Goal: Task Accomplishment & Management: Manage account settings

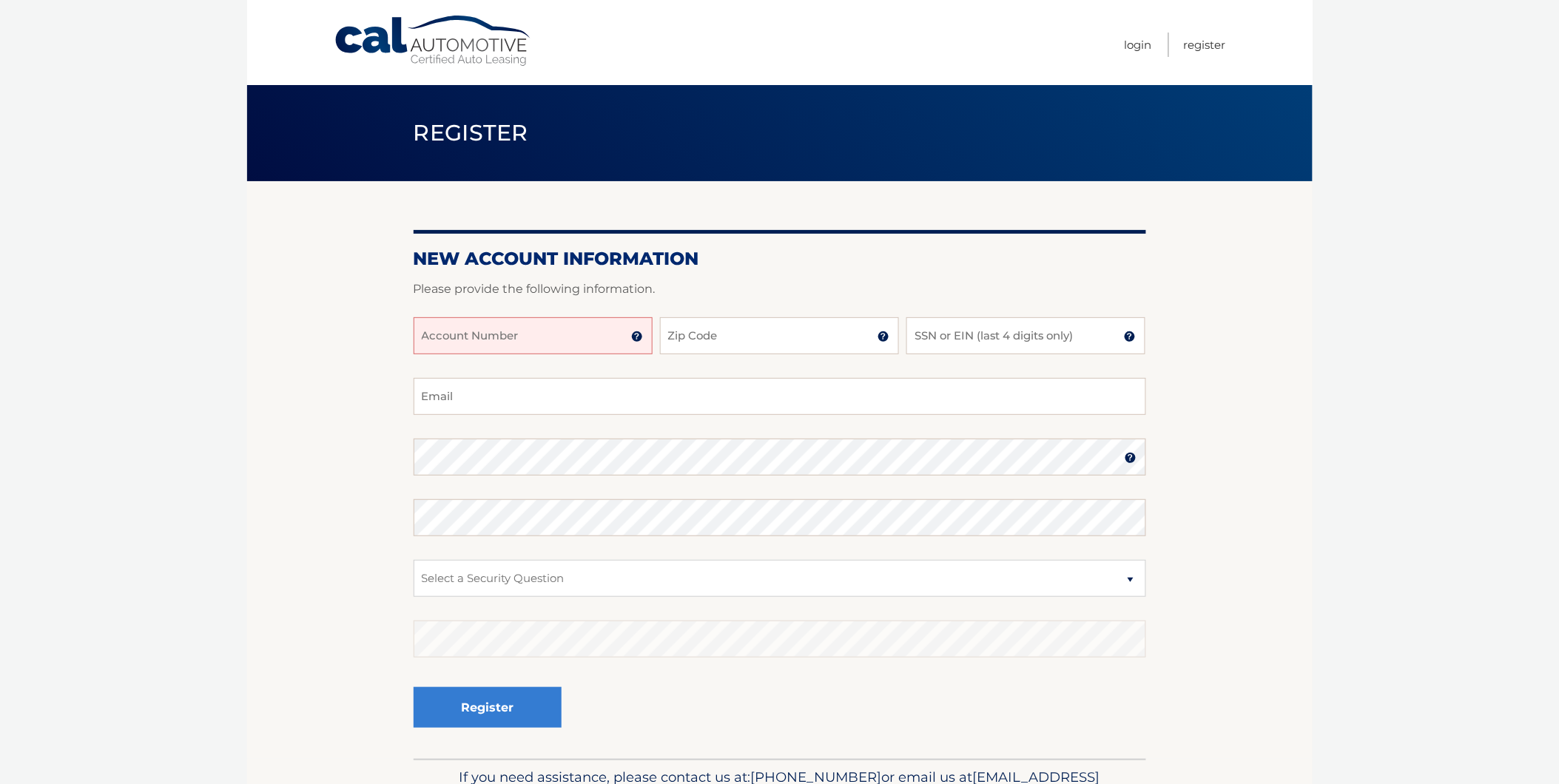
click at [557, 342] on input "Account Number" at bounding box center [533, 335] width 239 height 37
type input "44456014326"
click at [780, 329] on input "Zip Code" at bounding box center [780, 335] width 239 height 37
type input "07008"
click at [972, 338] on input "SSN or EIN (last 4 digits only)" at bounding box center [1026, 335] width 239 height 37
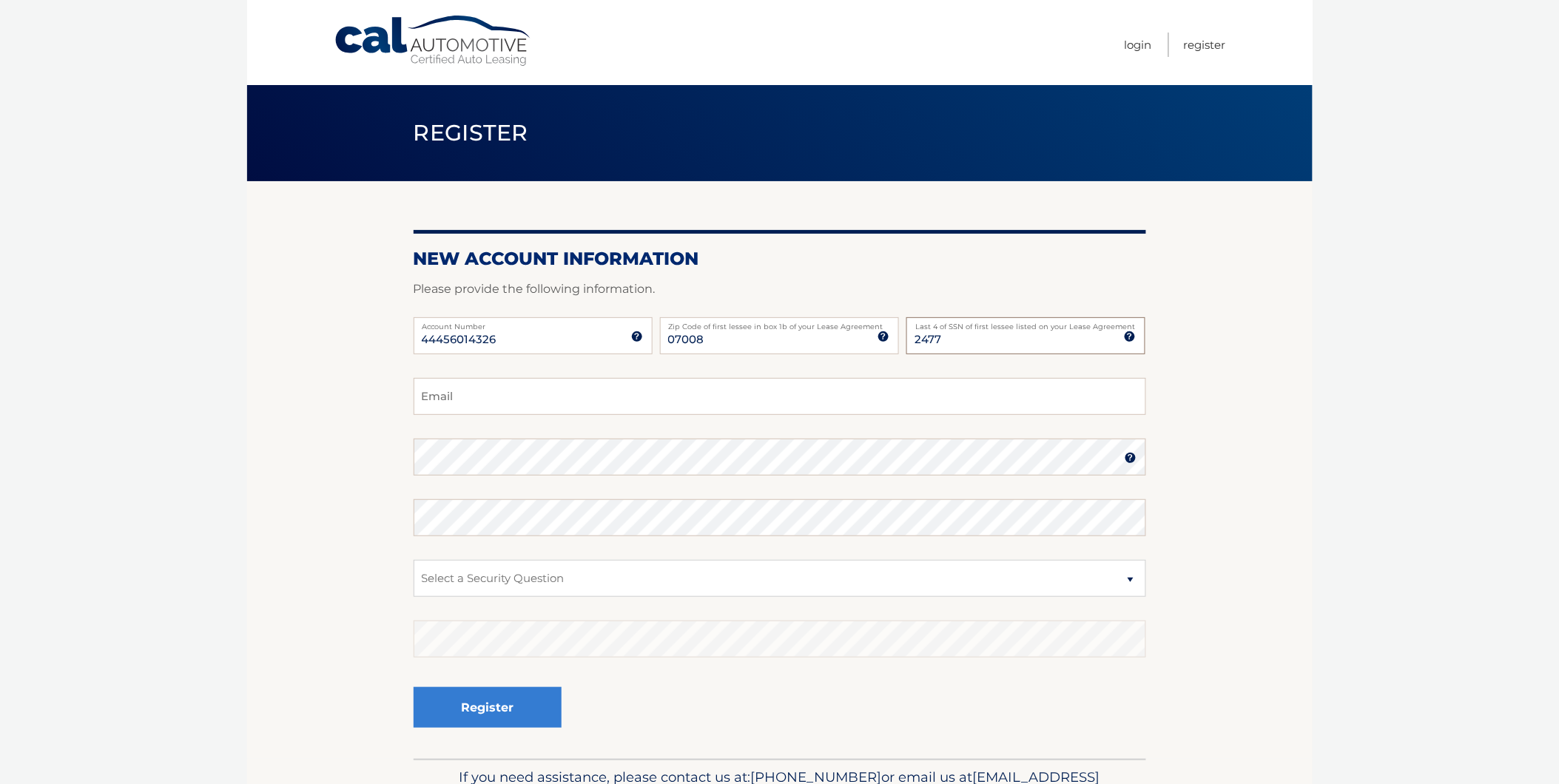
type input "2477"
click at [659, 407] on input "Email" at bounding box center [780, 396] width 733 height 37
paste input "kaluno@msn.com"
type input "kaluno@msn.com"
click at [631, 580] on select "Select a Security Question What was the name of your elementary school? What is…" at bounding box center [780, 578] width 733 height 37
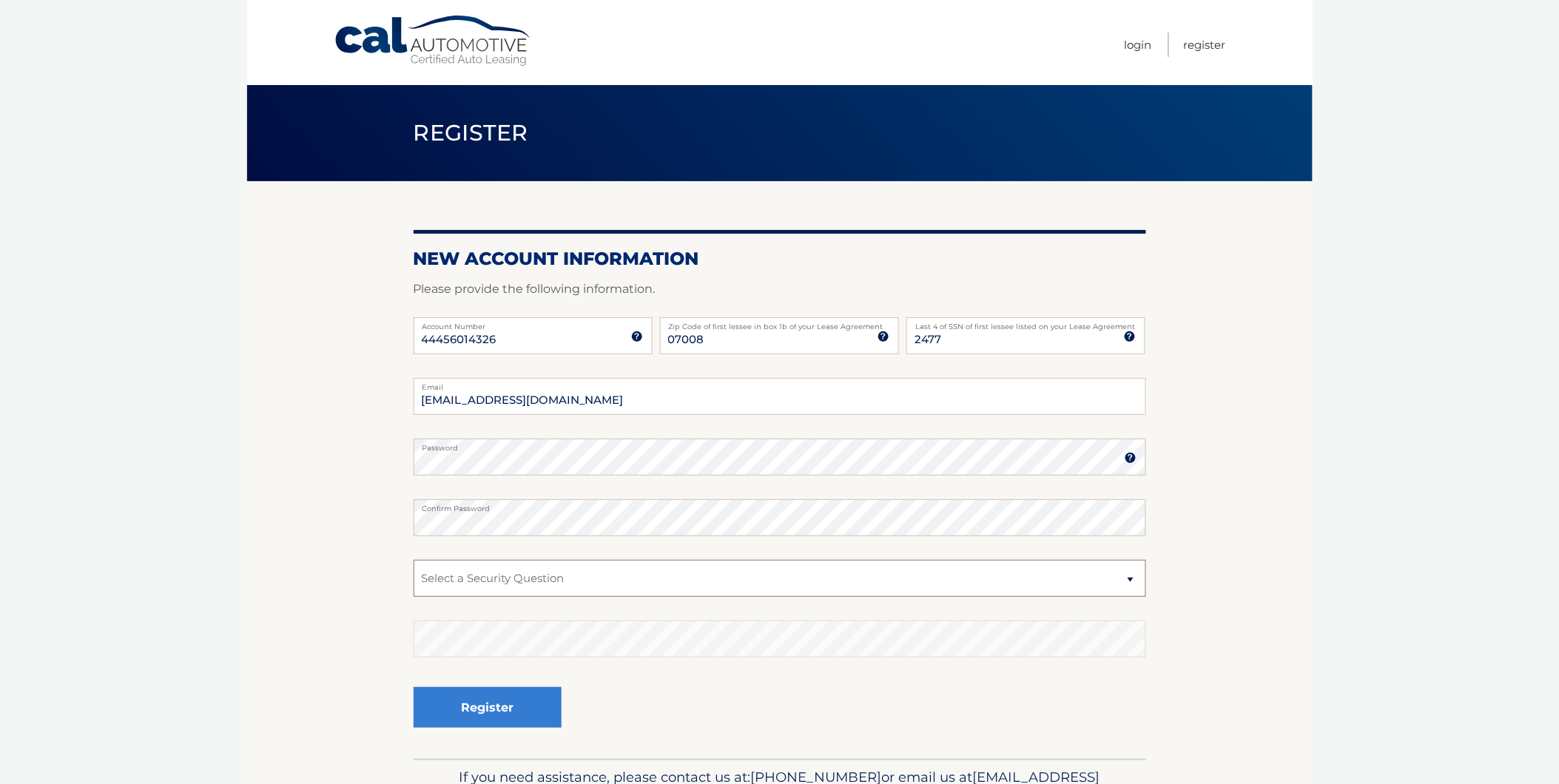
select select "3"
click at [414, 560] on select "Select a Security Question What was the name of your elementary school? What is…" at bounding box center [780, 578] width 733 height 37
click at [694, 704] on div "Register" at bounding box center [780, 708] width 733 height 54
click at [501, 710] on button "Register" at bounding box center [487, 707] width 148 height 41
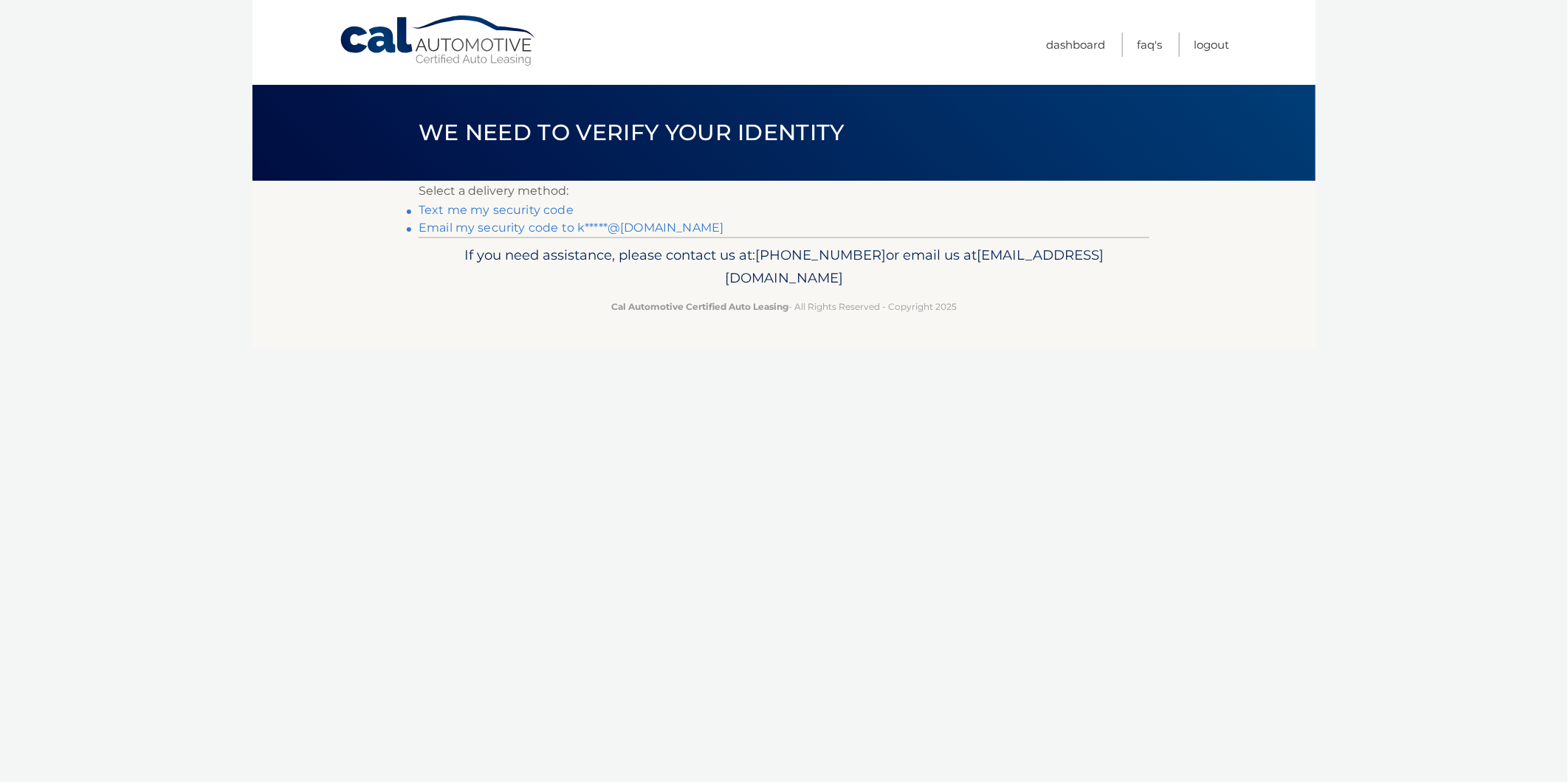
click at [555, 206] on link "Text me my security code" at bounding box center [496, 210] width 155 height 14
click at [488, 226] on link "Email my security code to k*****@msn.com" at bounding box center [571, 228] width 305 height 14
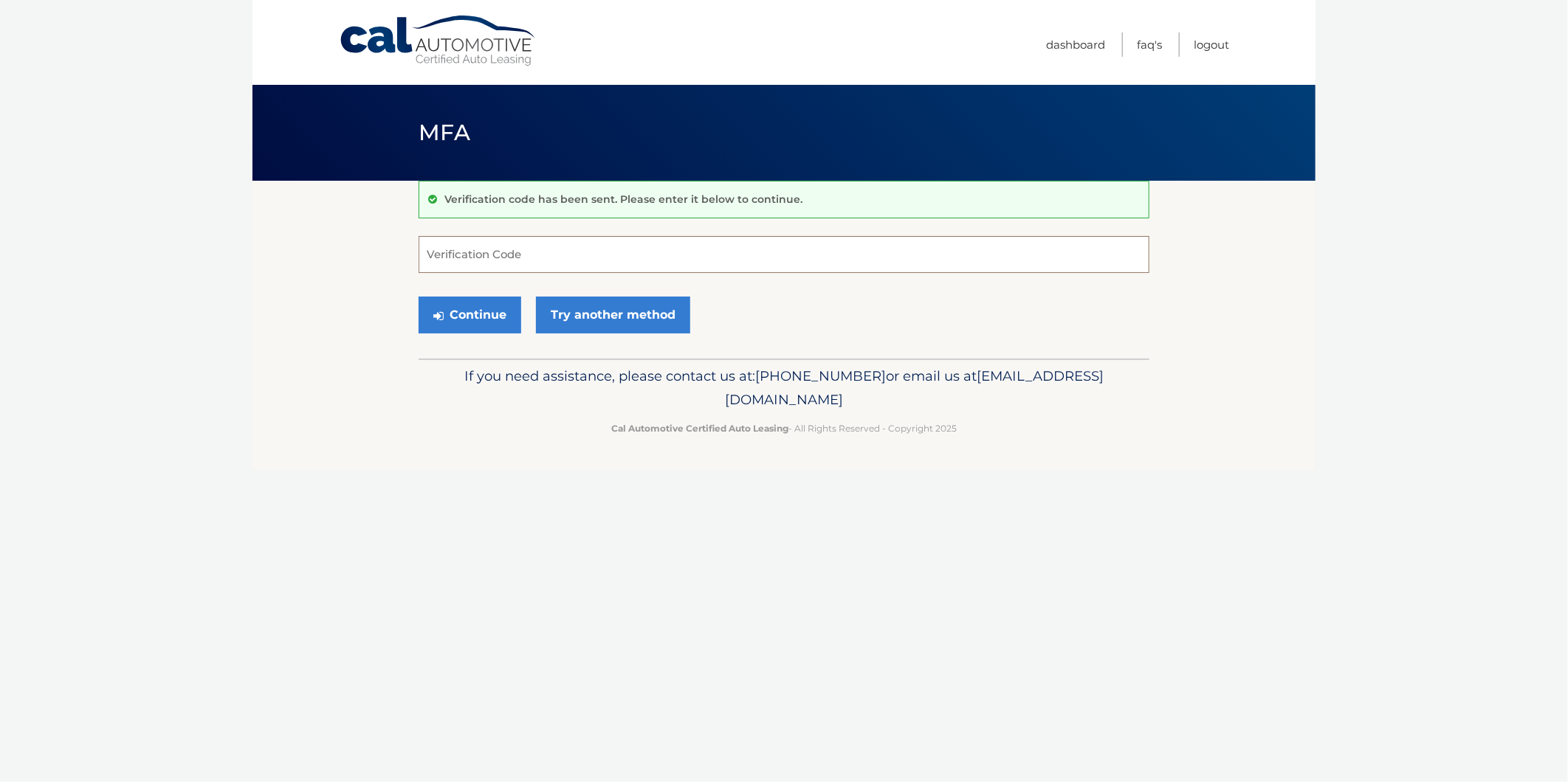
click at [585, 256] on input "Verification Code" at bounding box center [784, 254] width 731 height 37
type input "960760"
click at [472, 304] on button "Continue" at bounding box center [470, 315] width 103 height 37
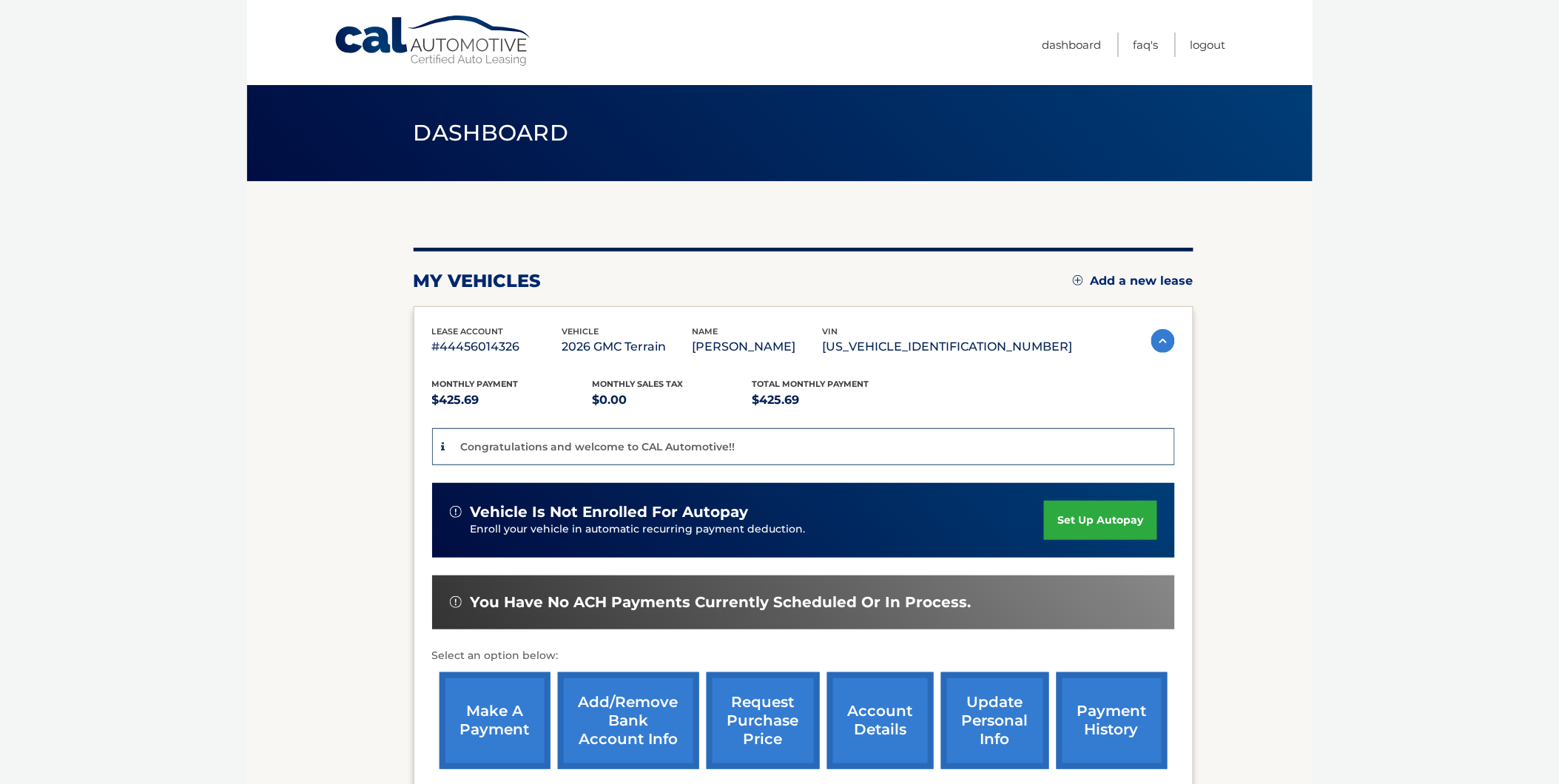
scroll to position [166, 0]
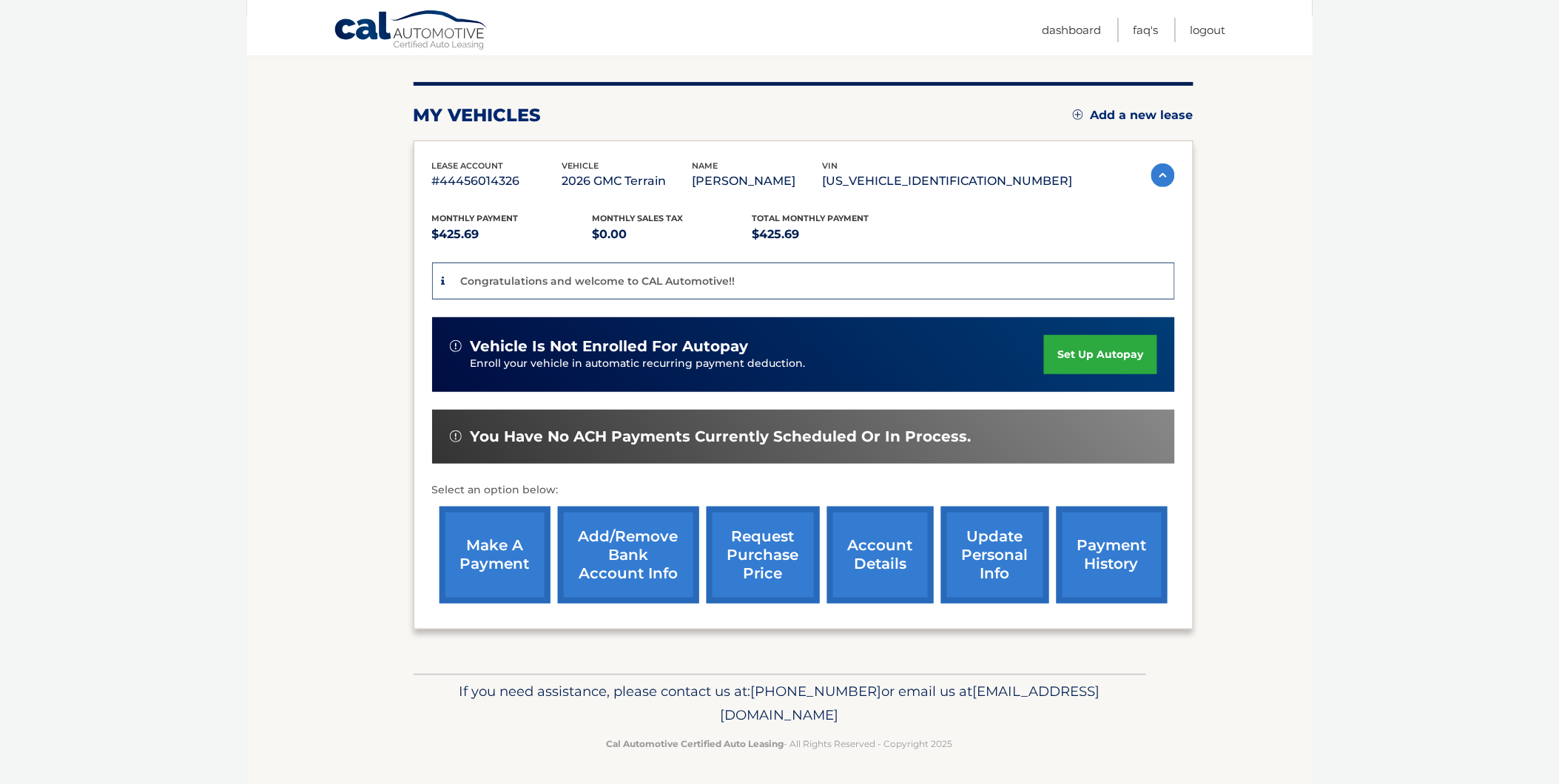
click at [1110, 355] on link "set up autopay" at bounding box center [1101, 355] width 113 height 39
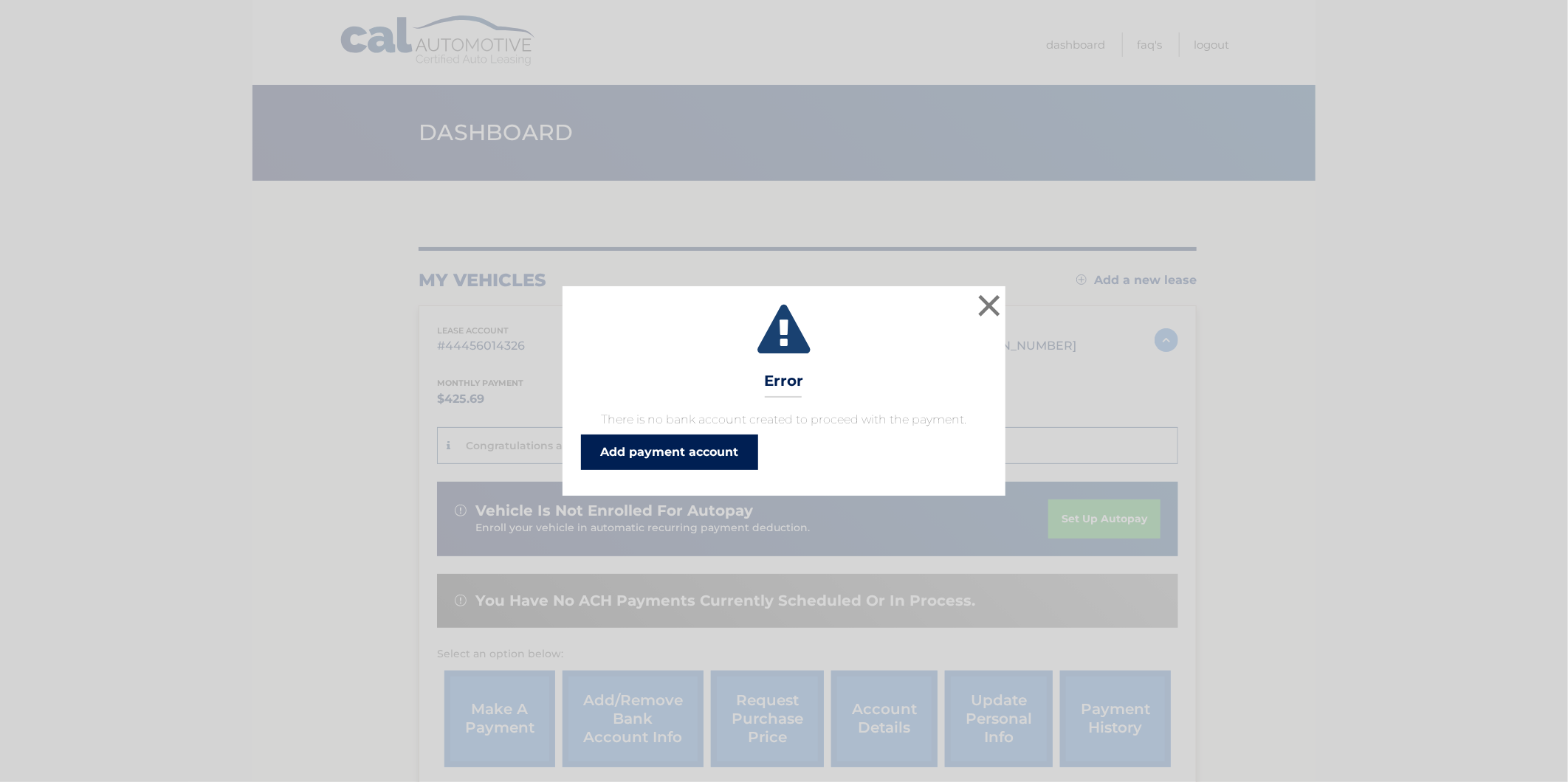
click at [715, 448] on link "Add payment account" at bounding box center [669, 452] width 177 height 35
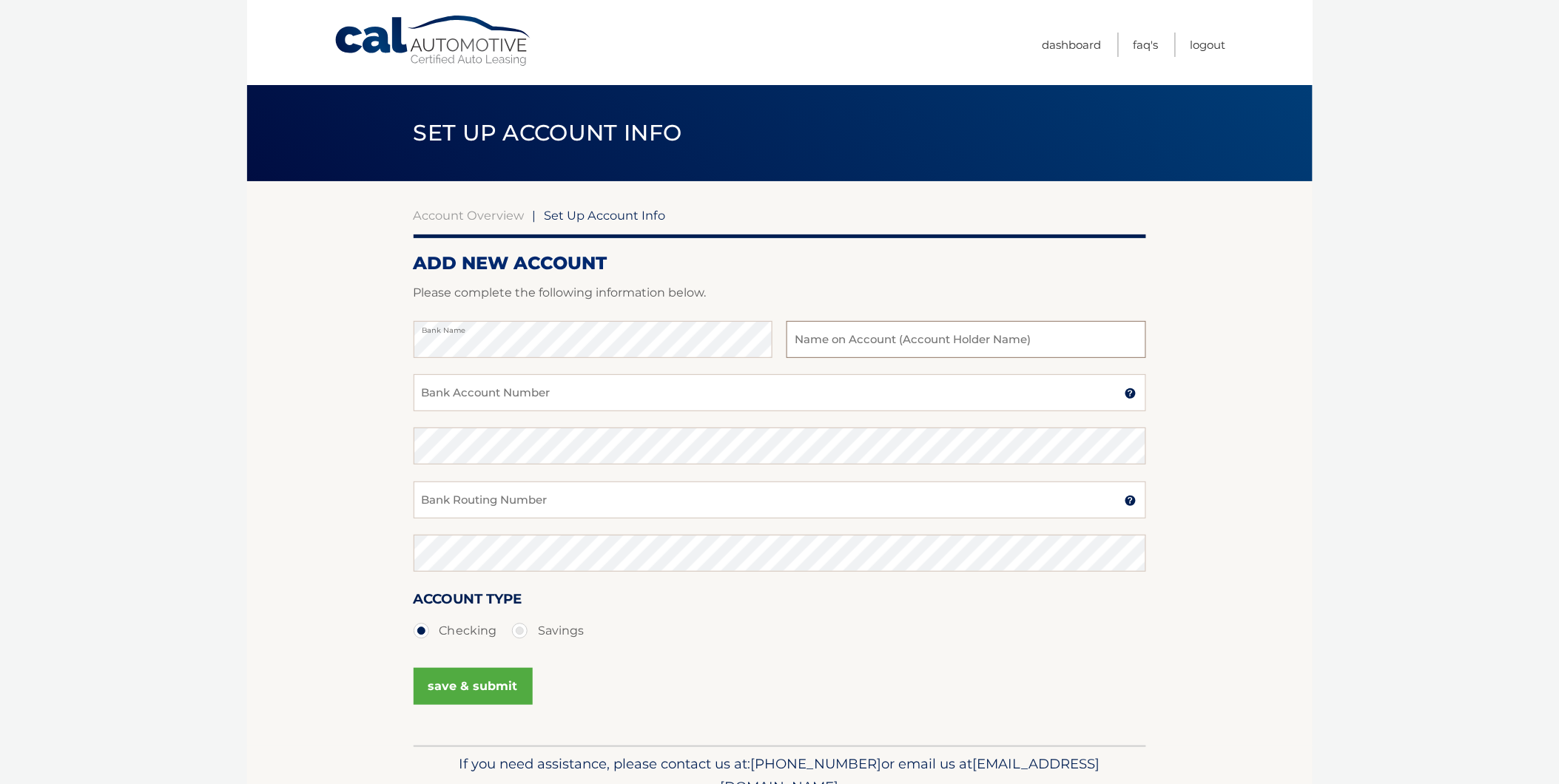
click at [912, 351] on input "text" at bounding box center [966, 339] width 359 height 37
type input "[PERSON_NAME]"
click at [617, 401] on input "Bank Account Number" at bounding box center [780, 392] width 733 height 37
type input "1082953025803"
click at [545, 506] on input "Bank Routing Number" at bounding box center [780, 500] width 733 height 37
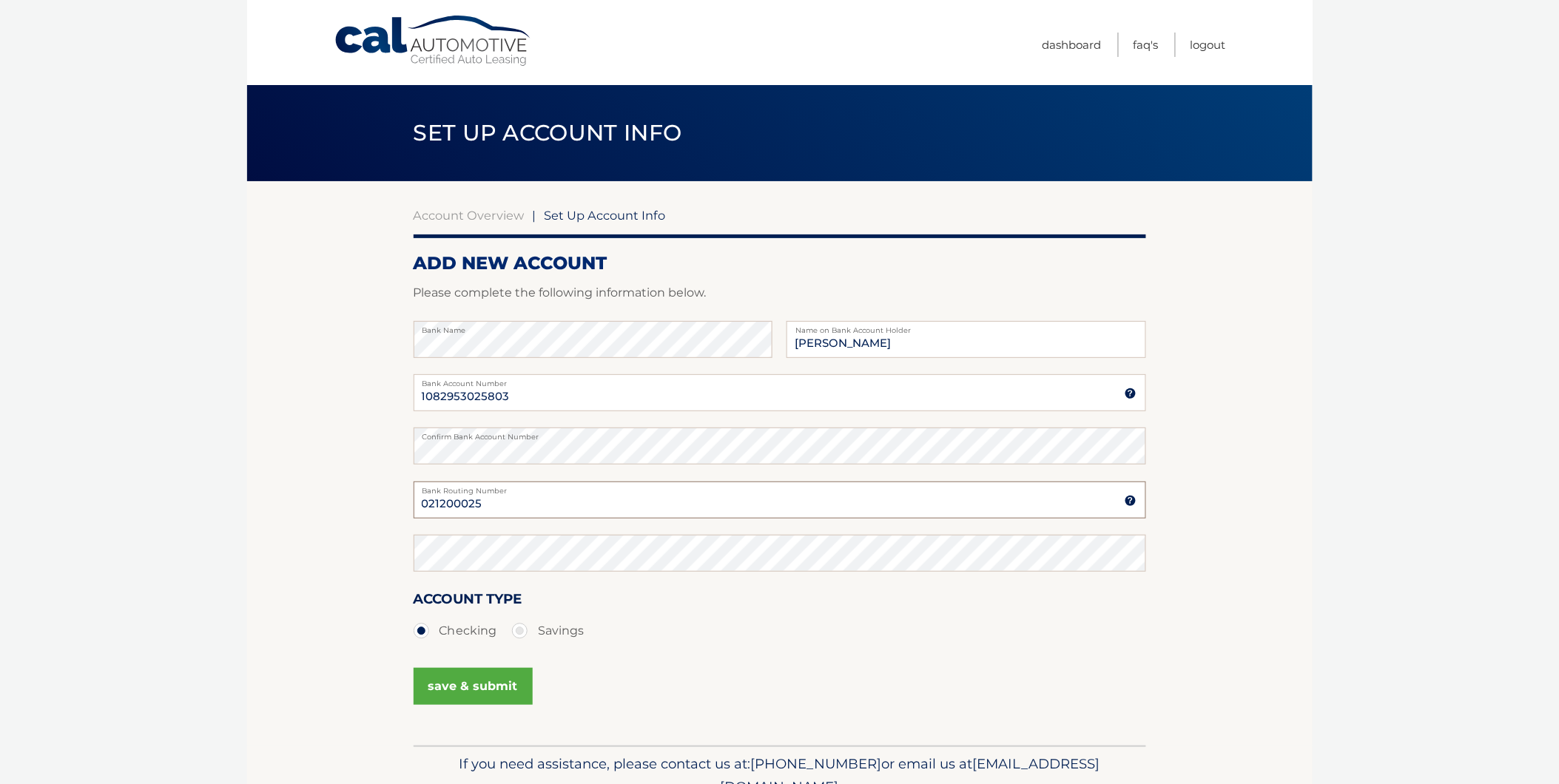
type input "021200025"
click at [987, 695] on div "save & submit" at bounding box center [780, 695] width 733 height 66
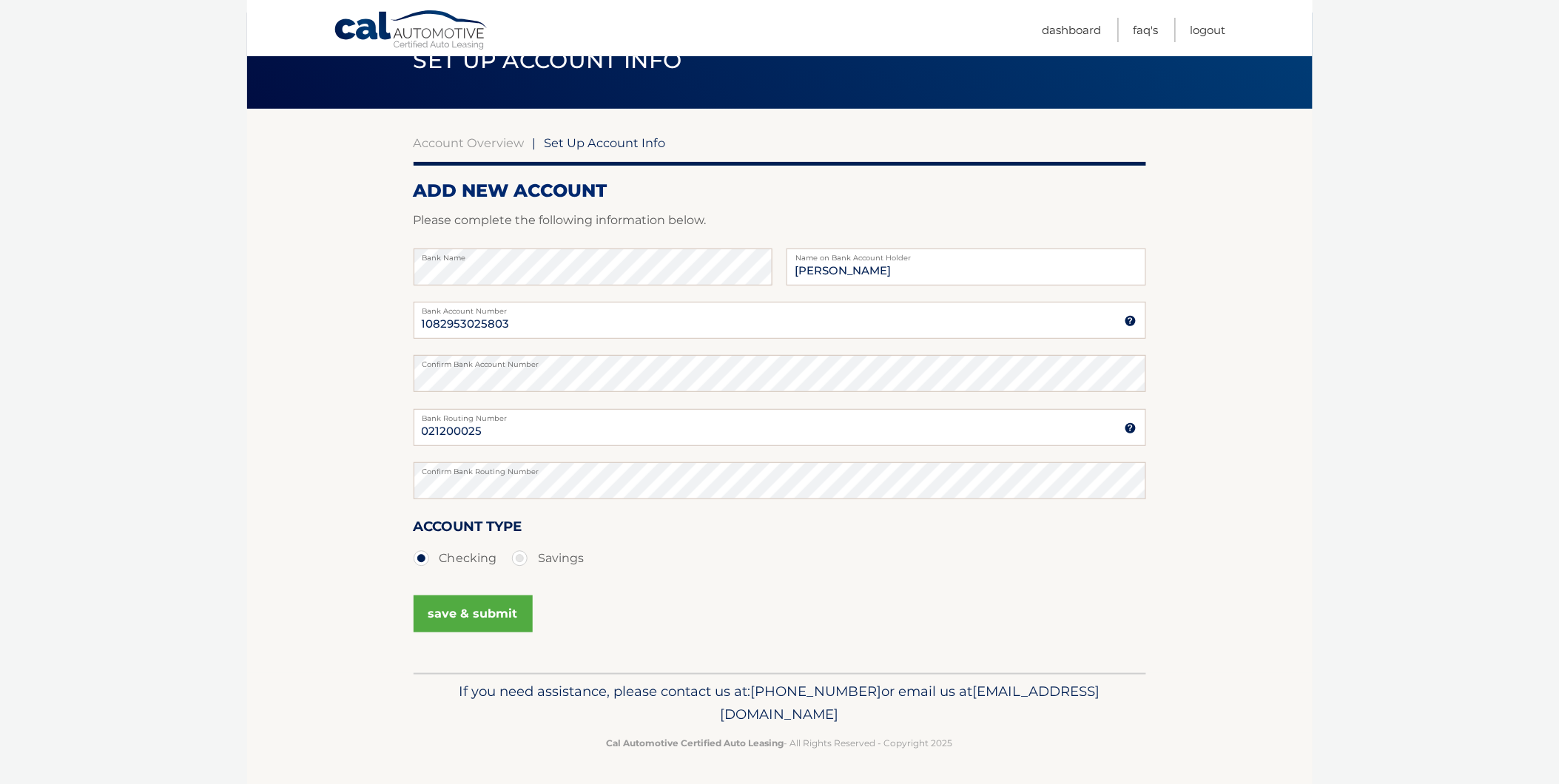
click at [477, 607] on button "save & submit" at bounding box center [474, 613] width 119 height 37
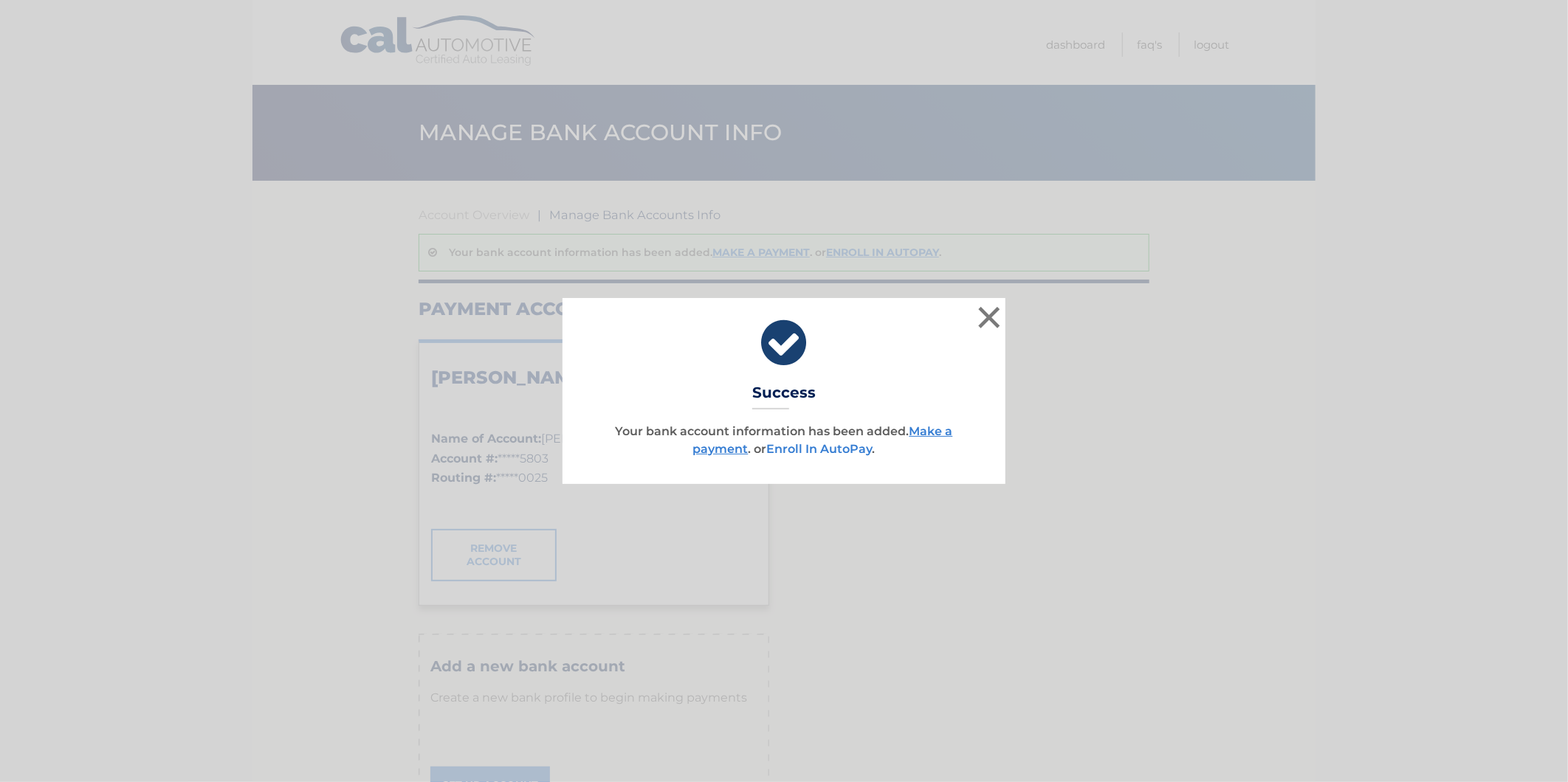
click at [838, 448] on link "Enroll In AutoPay" at bounding box center [819, 448] width 105 height 14
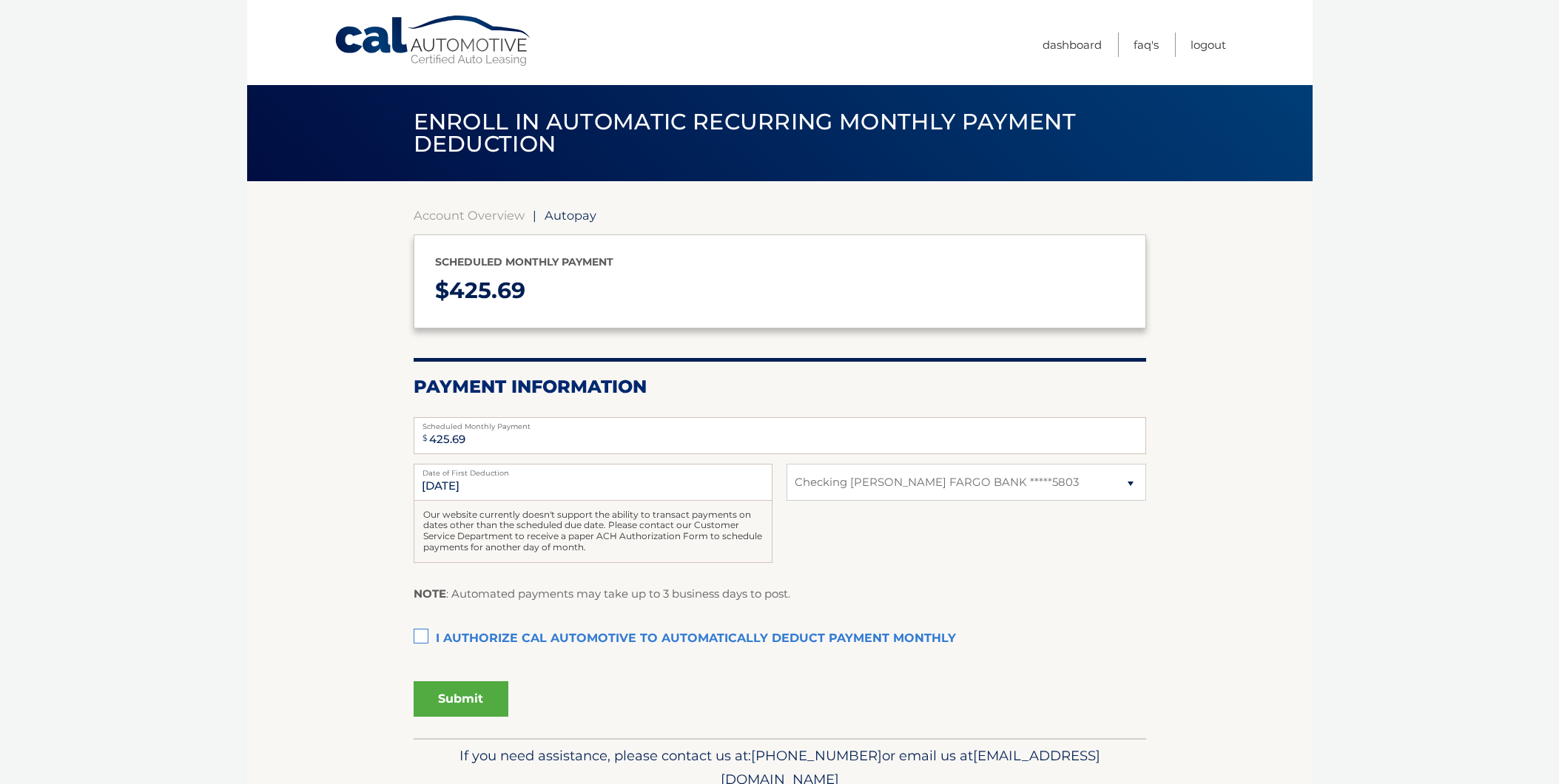
select select "NDEyODFmZjYtYWZiOC00NDA3LTk3MTQtMWU1ZWQyM2FjNWNk"
click at [425, 638] on label "I authorize cal automotive to automatically deduct payment monthly This checkbo…" at bounding box center [780, 639] width 733 height 29
click at [0, 0] on input "I authorize cal automotive to automatically deduct payment monthly This checkbo…" at bounding box center [0, 0] width 0 height 0
click at [478, 689] on button "Submit" at bounding box center [461, 698] width 95 height 35
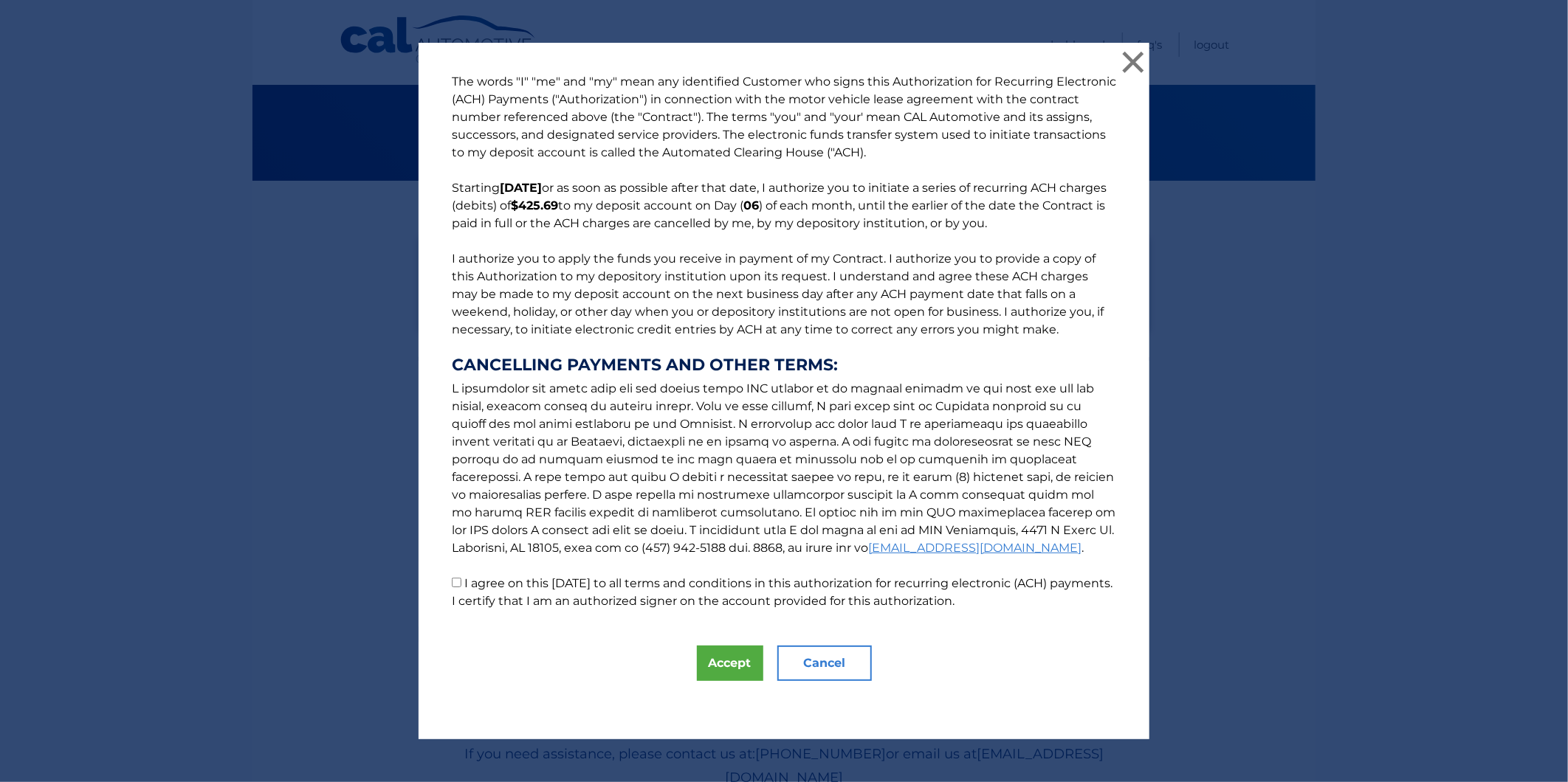
click at [453, 581] on input "I agree on this 09/19/2025 to all terms and conditions in this authorization fo…" at bounding box center [457, 582] width 10 height 10
checkbox input "true"
click at [724, 661] on button "Accept" at bounding box center [729, 663] width 66 height 35
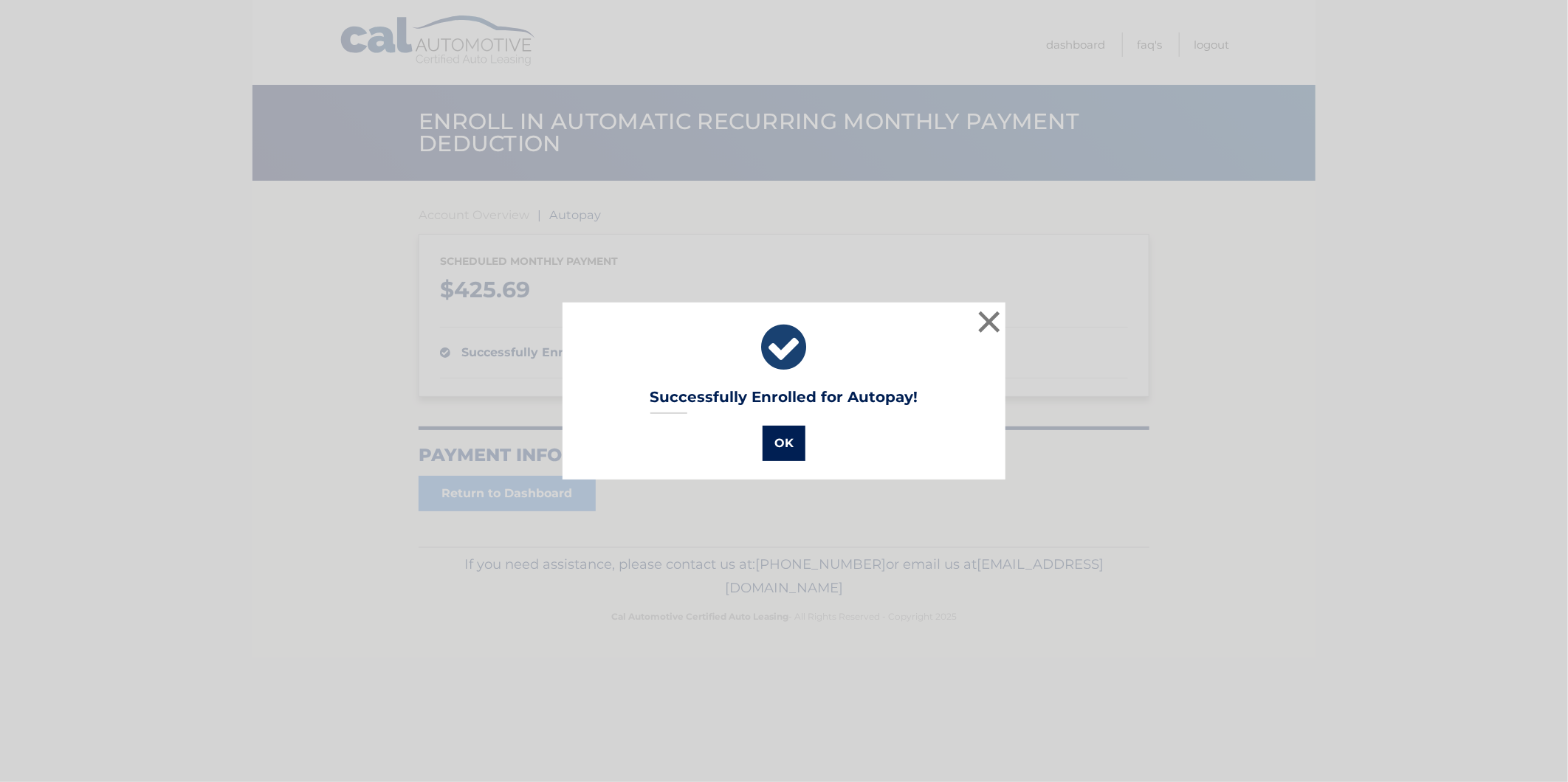
click at [782, 441] on button "OK" at bounding box center [784, 443] width 42 height 35
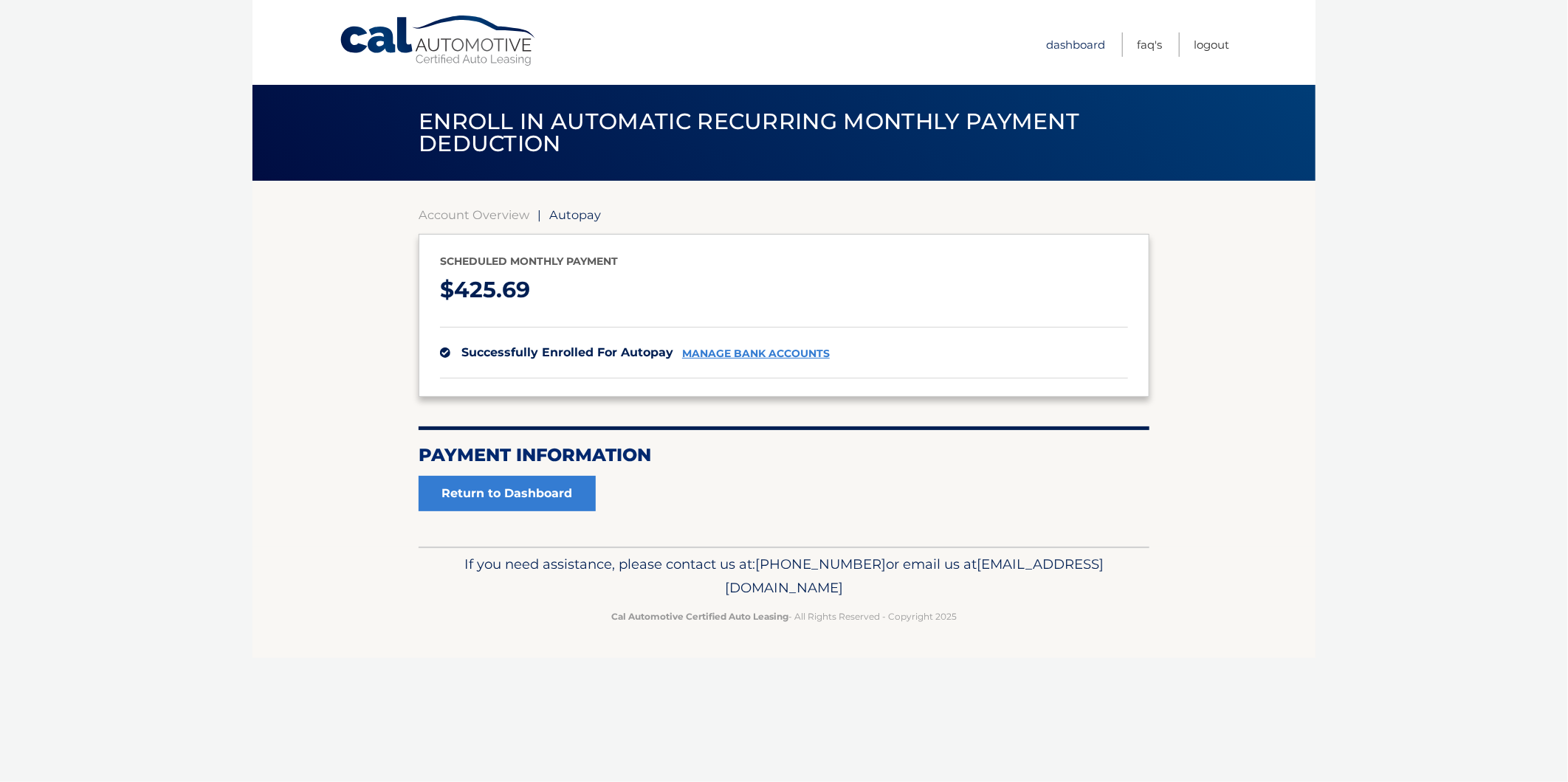
click at [1072, 42] on link "Dashboard" at bounding box center [1075, 45] width 59 height 24
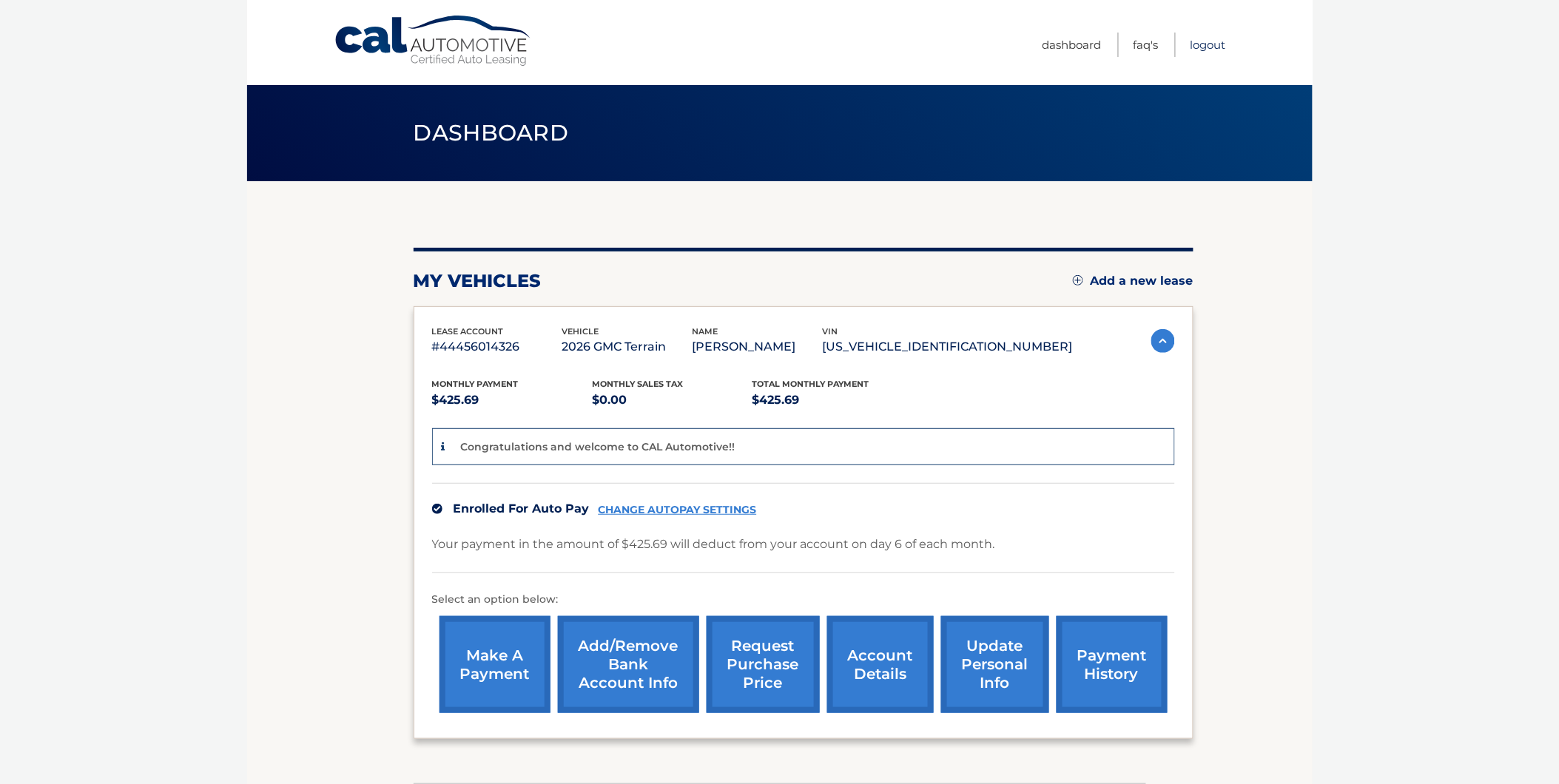
click at [1215, 38] on link "Logout" at bounding box center [1208, 45] width 35 height 25
